Goal: Navigation & Orientation: Find specific page/section

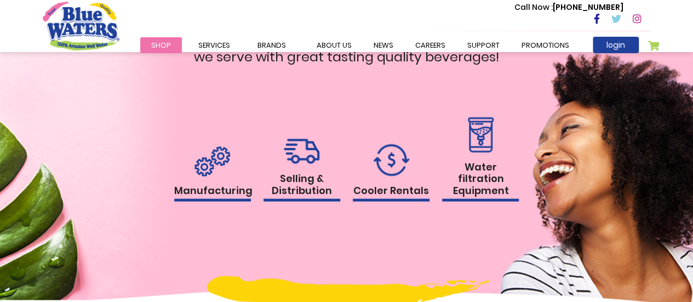
scroll to position [1040, 0]
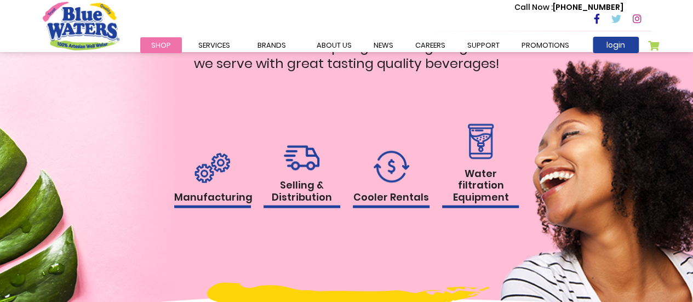
click at [389, 175] on img at bounding box center [391, 167] width 36 height 32
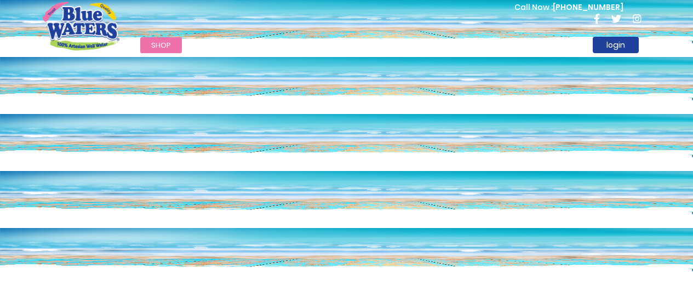
scroll to position [1040, 0]
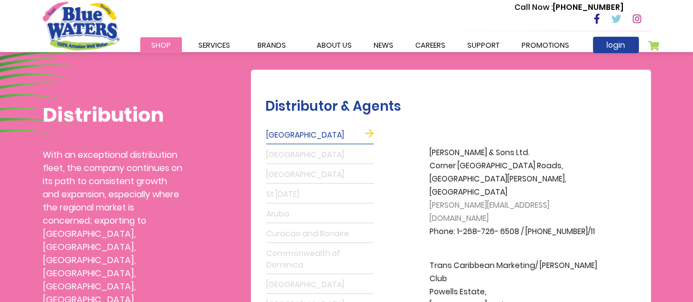
scroll to position [274, 0]
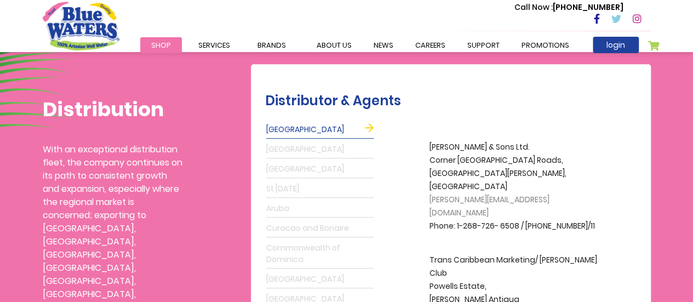
click at [291, 186] on link "St [DATE]" at bounding box center [319, 189] width 107 height 18
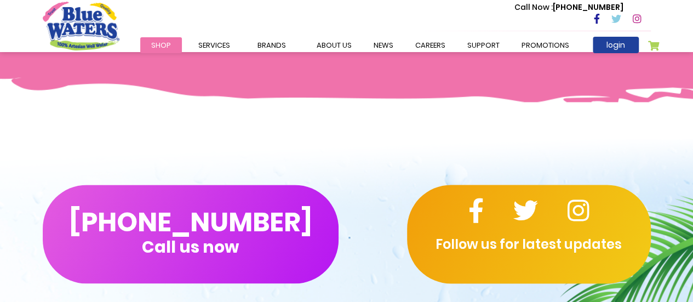
scroll to position [657, 0]
